Goal: Task Accomplishment & Management: Complete application form

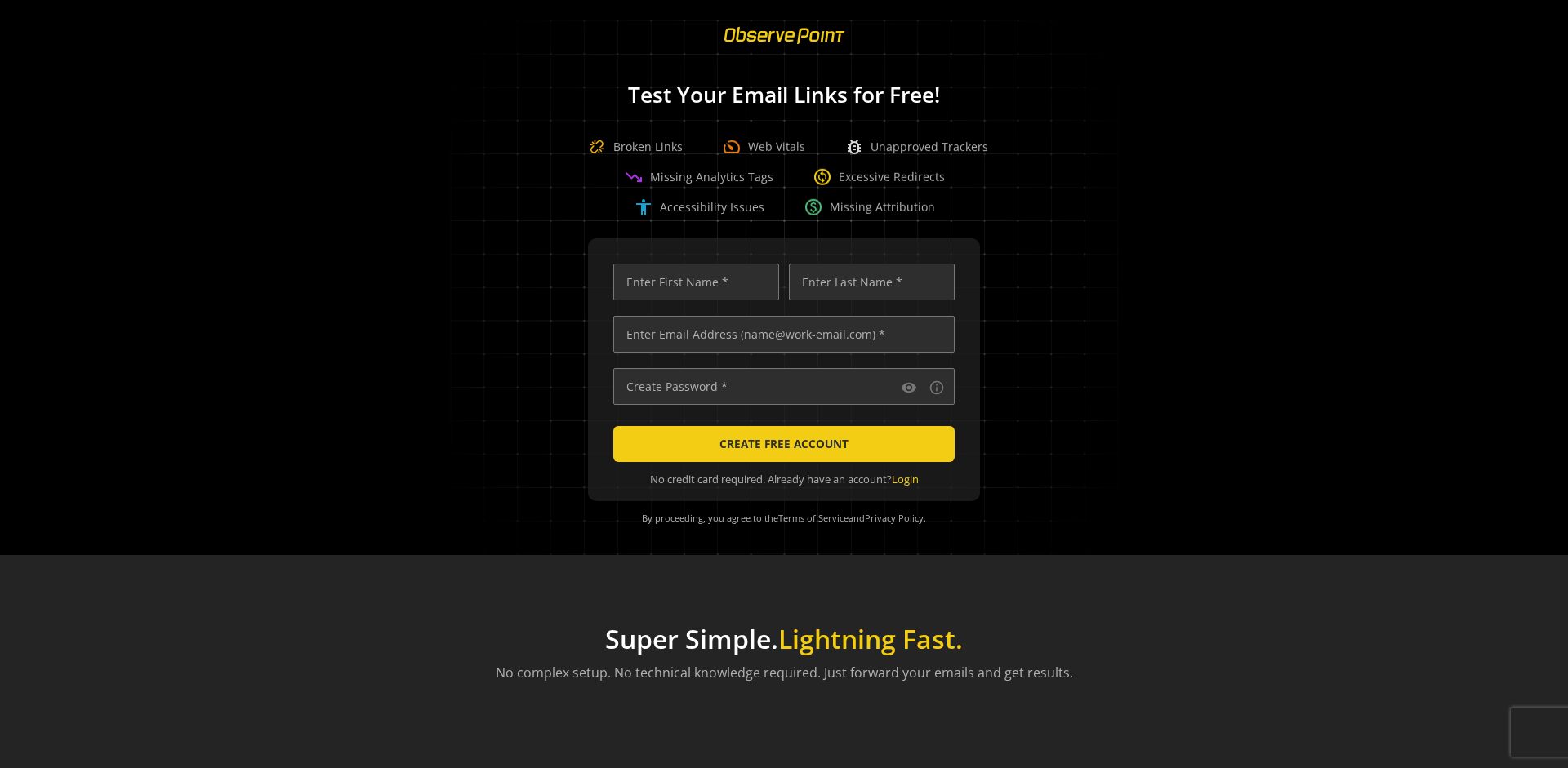
scroll to position [0, 5284]
click at [780, 334] on input "text" at bounding box center [784, 333] width 341 height 37
type input "[EMAIL_ADDRESS][DOMAIN_NAME]"
click at [691, 282] on input "text" at bounding box center [696, 282] width 166 height 37
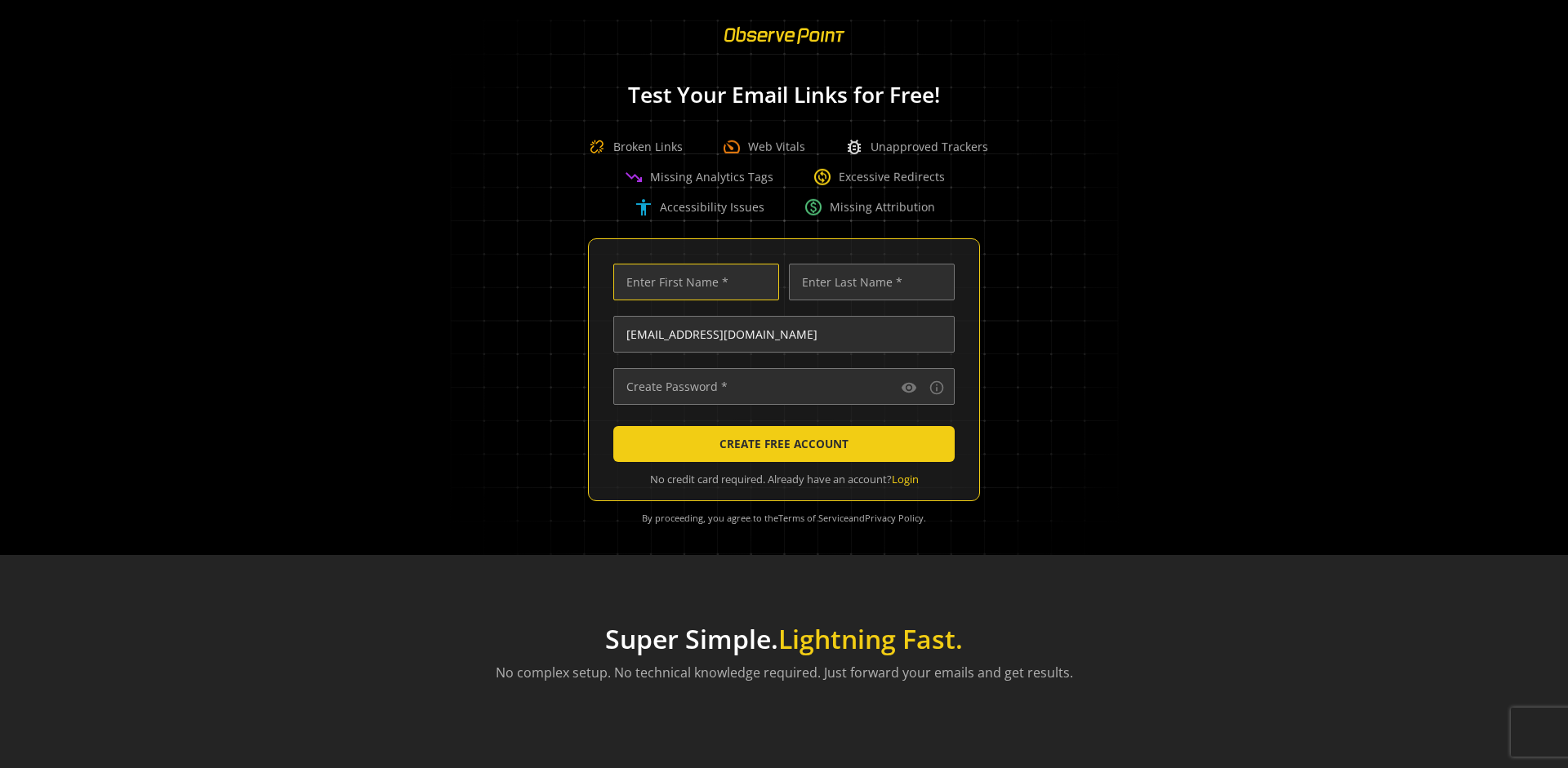
scroll to position [0, 0]
type input "Test"
click at [867, 282] on input "text" at bounding box center [871, 282] width 166 height 37
type input "Test"
click at [780, 386] on input "text" at bounding box center [784, 386] width 341 height 37
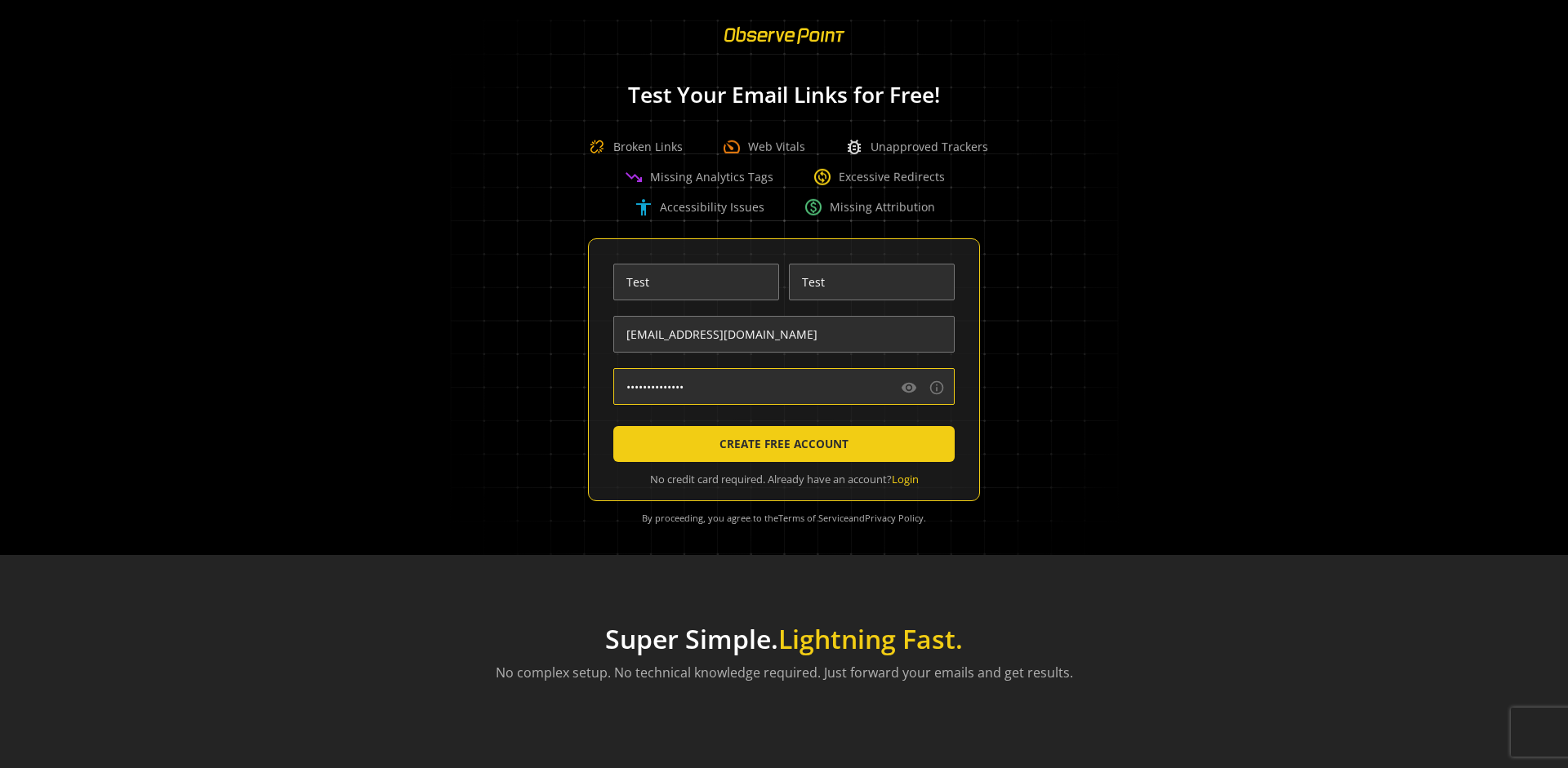
type input "••••••••••••••"
click at [780, 444] on span "CREATE FREE ACCOUNT" at bounding box center [784, 444] width 129 height 29
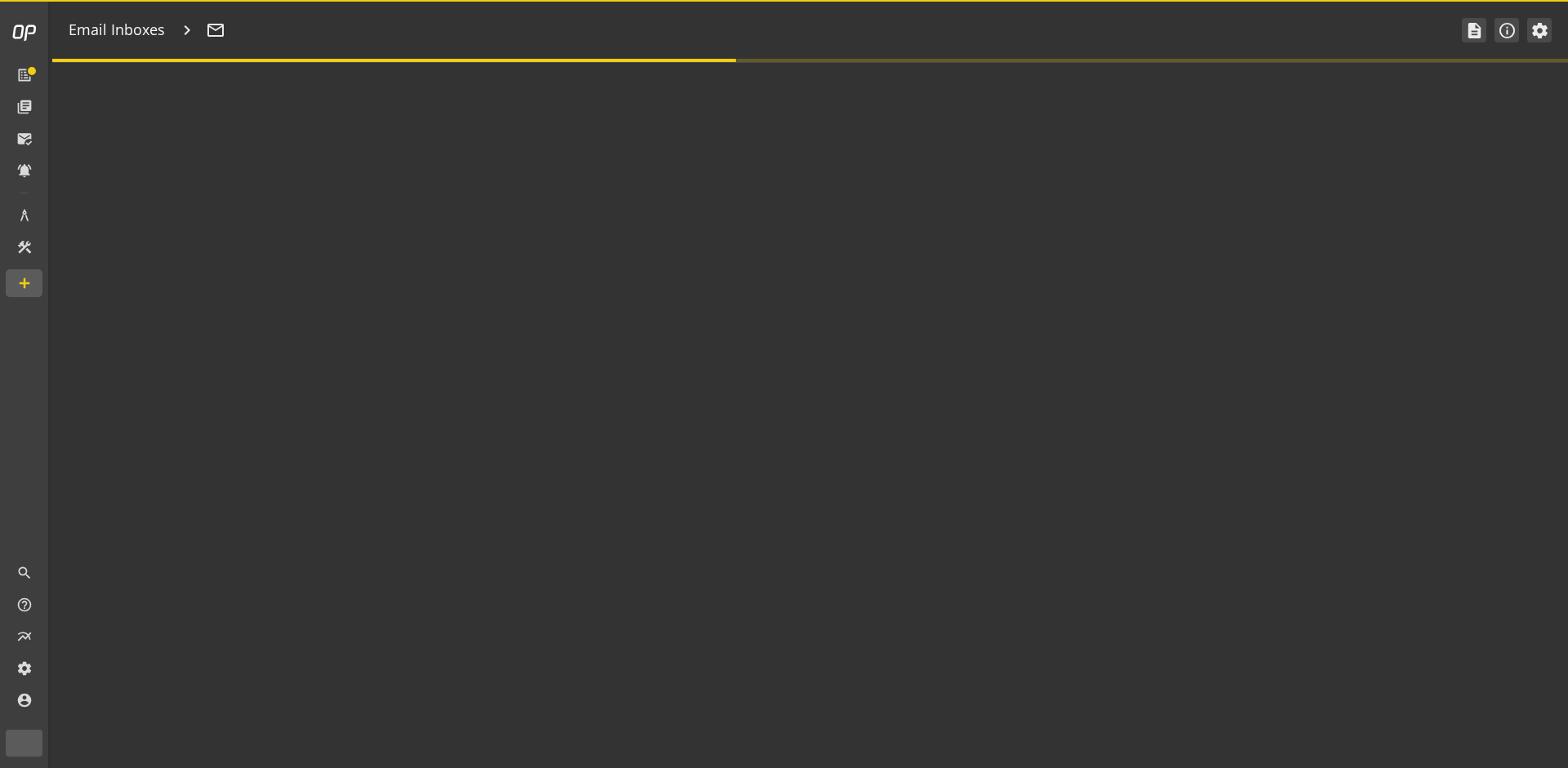
type textarea "Welcome to ObservePoint! This is your default email inbox for testing."
